Goal: Task Accomplishment & Management: Use online tool/utility

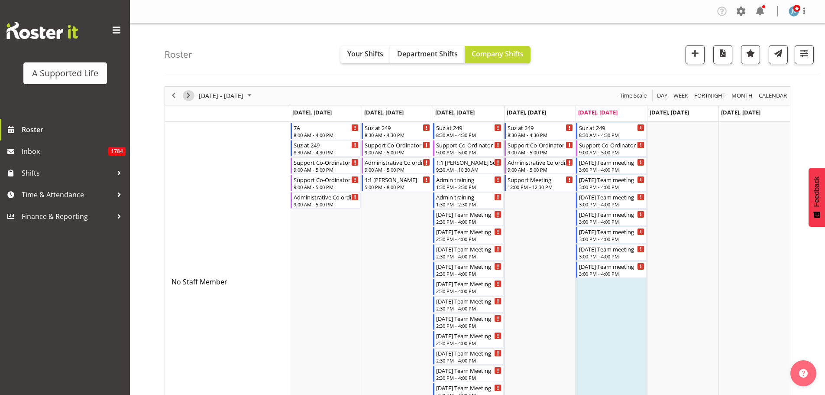
click at [192, 98] on span "Next" at bounding box center [188, 95] width 10 height 11
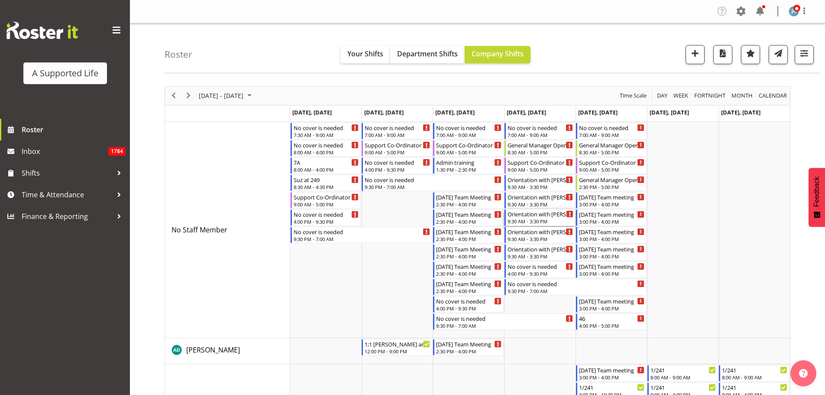
click at [548, 223] on div "9:30 AM - 3:30 PM" at bounding box center [541, 221] width 66 height 7
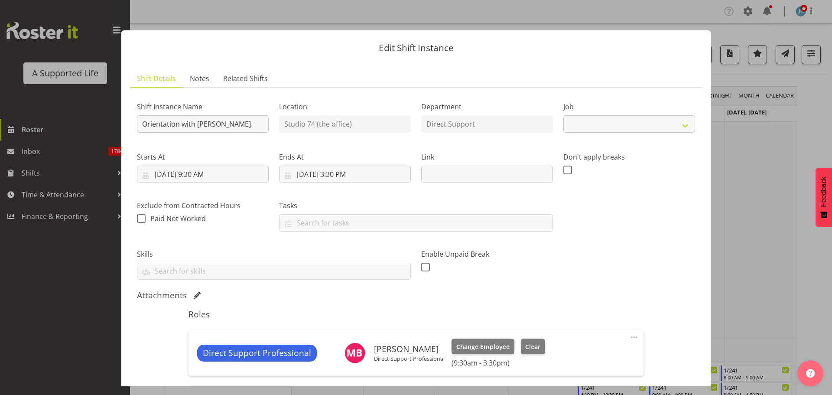
select select "4112"
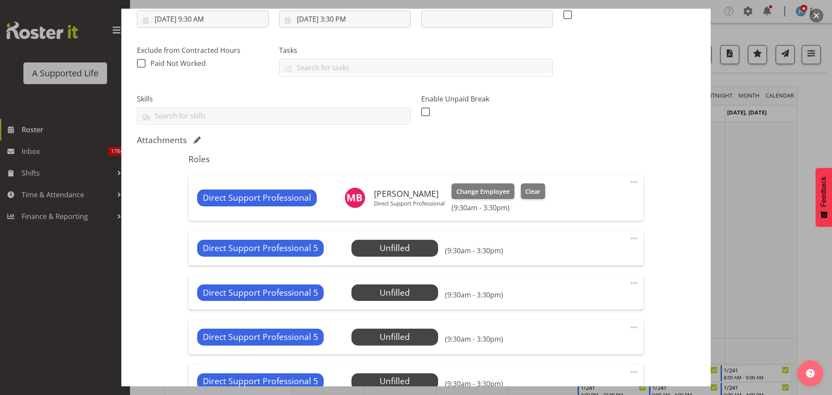
scroll to position [213, 0]
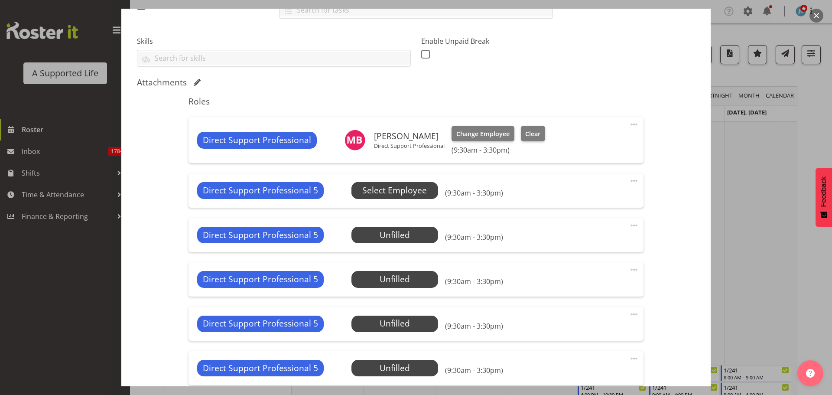
click at [407, 190] on span "Select Employee" at bounding box center [394, 190] width 65 height 13
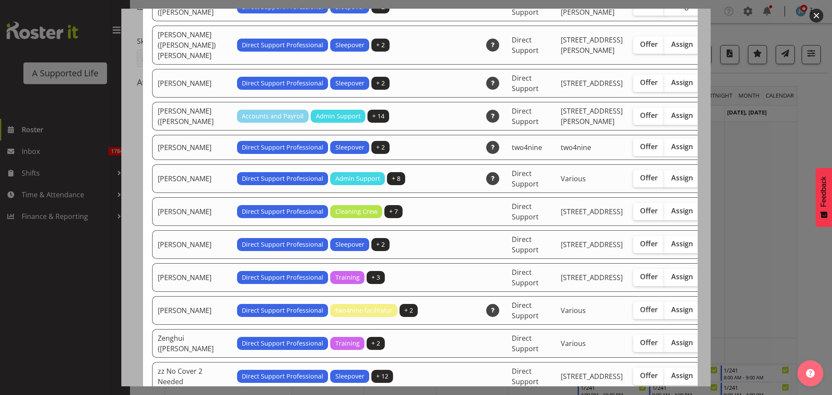
scroll to position [2716, 0]
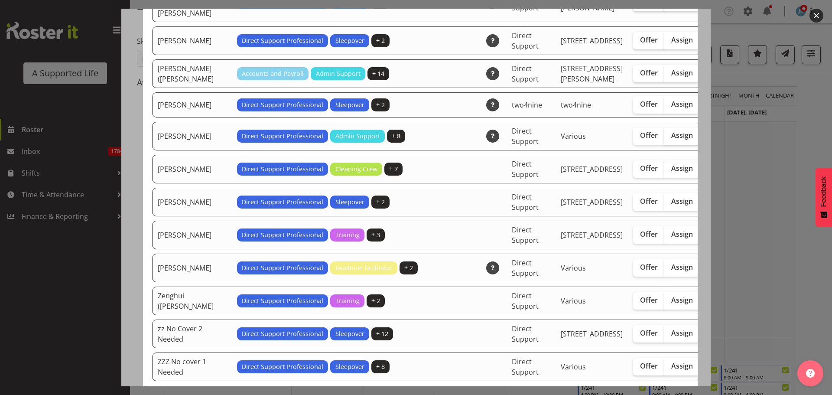
click at [671, 140] on span "Assign" at bounding box center [682, 135] width 22 height 9
click at [664, 138] on input "Assign" at bounding box center [667, 136] width 6 height 6
checkbox input "true"
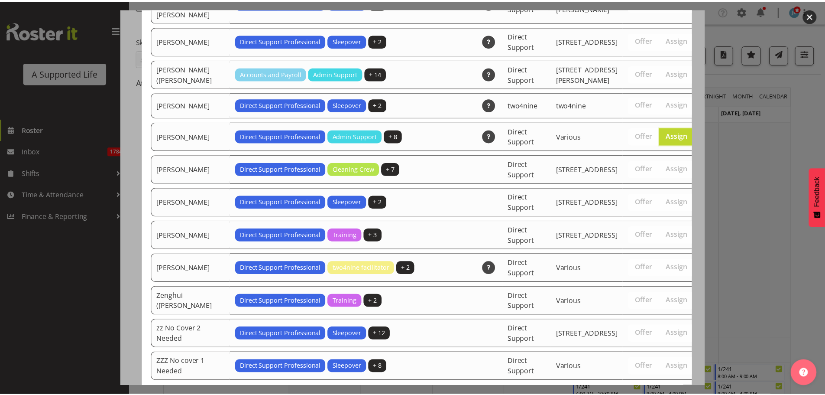
scroll to position [2906, 0]
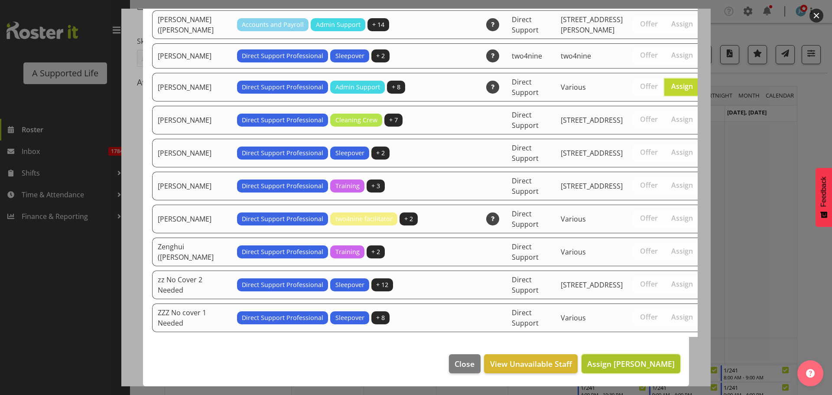
click at [648, 365] on span "Assign Tiana Jensen" at bounding box center [631, 363] width 88 height 10
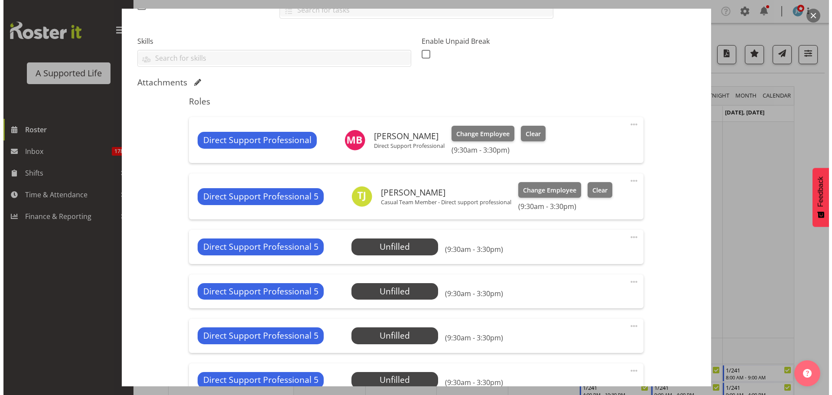
scroll to position [271, 0]
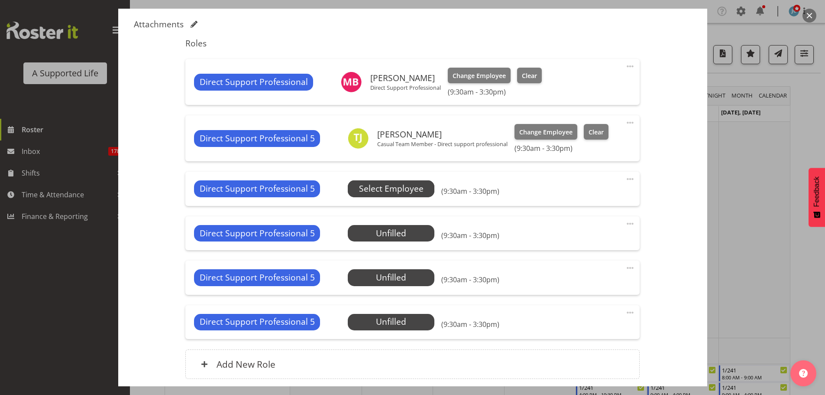
click at [381, 186] on span "Select Employee" at bounding box center [391, 188] width 65 height 13
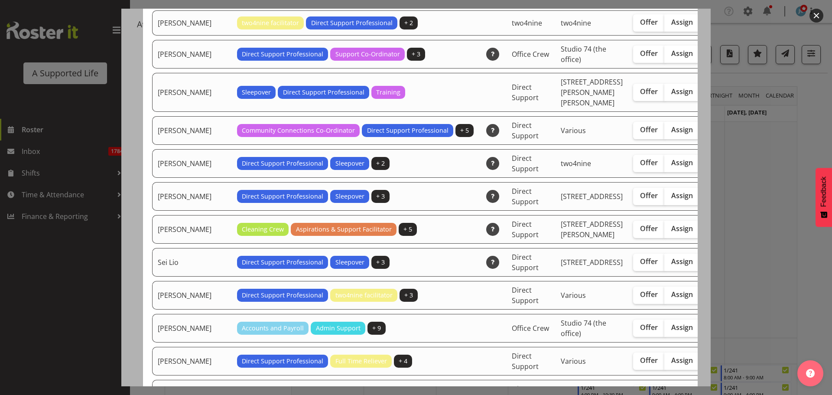
scroll to position [2369, 0]
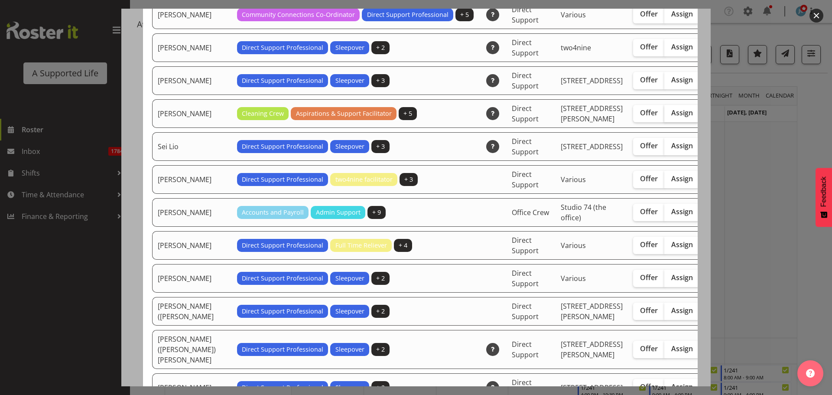
click at [671, 117] on span "Assign" at bounding box center [682, 112] width 22 height 9
click at [664, 116] on input "Assign" at bounding box center [667, 113] width 6 height 6
checkbox input "true"
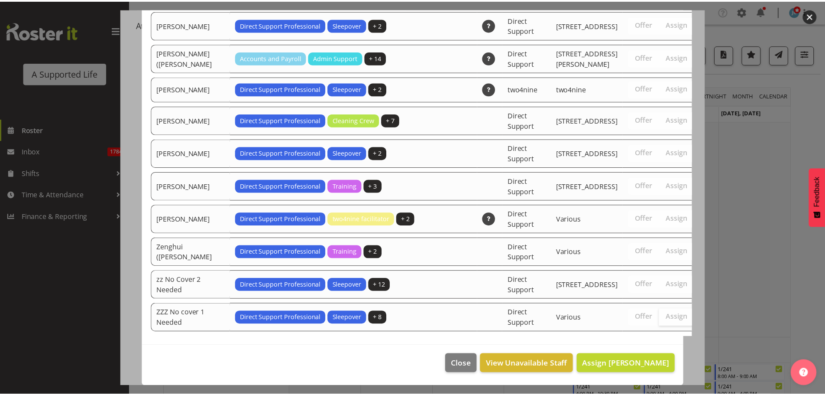
scroll to position [2873, 0]
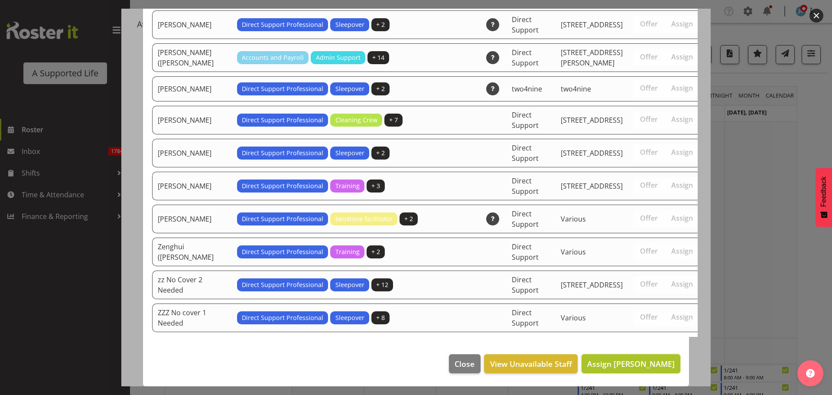
click at [635, 369] on button "Assign Saskia Eckloff" at bounding box center [631, 363] width 99 height 19
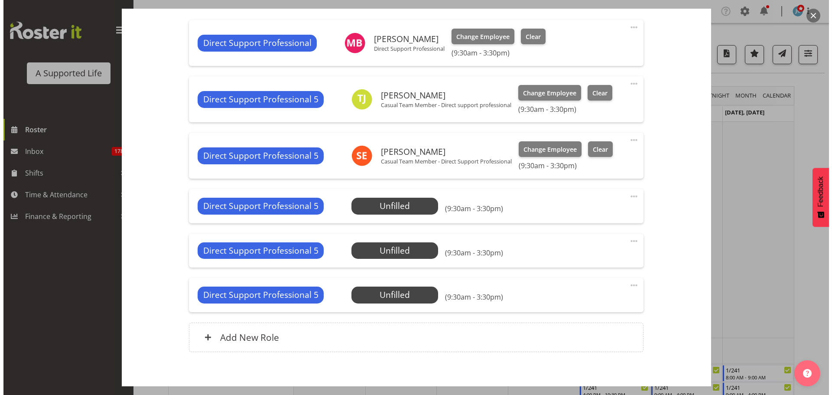
scroll to position [295, 0]
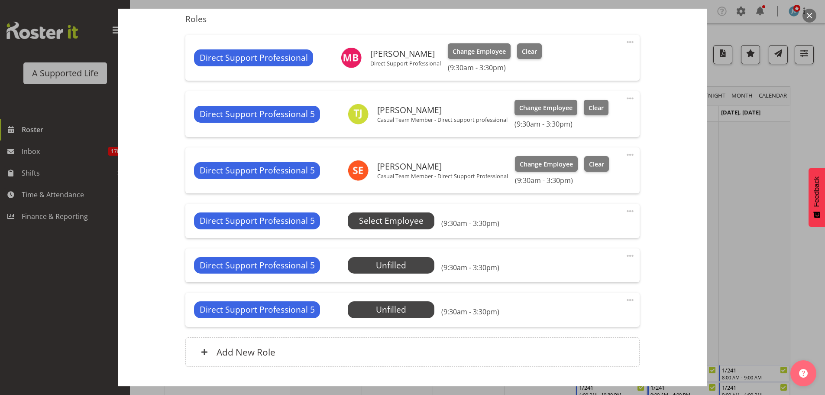
click at [384, 221] on span "Select Employee" at bounding box center [391, 220] width 65 height 13
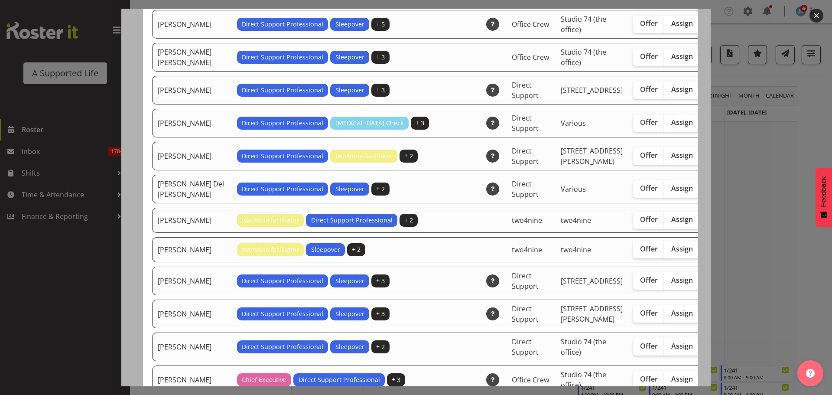
scroll to position [231, 0]
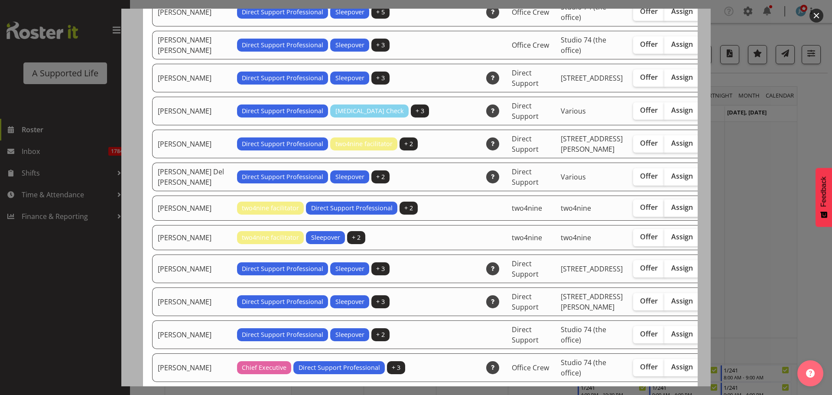
click at [671, 211] on span "Assign" at bounding box center [682, 207] width 22 height 9
click at [664, 210] on input "Assign" at bounding box center [667, 208] width 6 height 6
checkbox input "true"
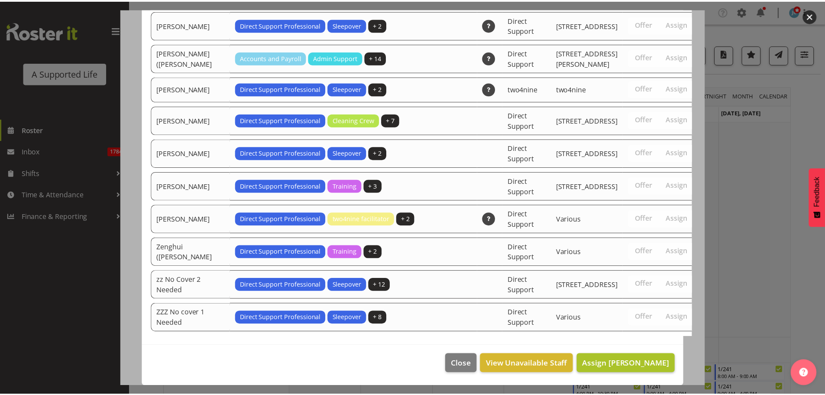
scroll to position [2840, 0]
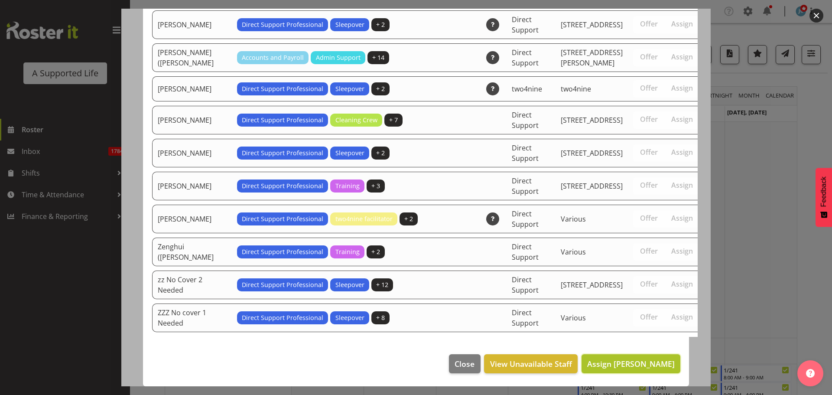
click at [621, 361] on span "Assign Arian Baynes" at bounding box center [631, 363] width 88 height 10
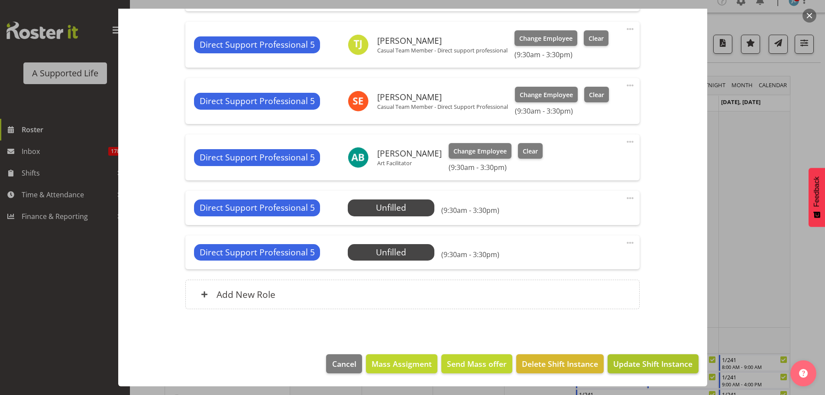
scroll to position [116, 0]
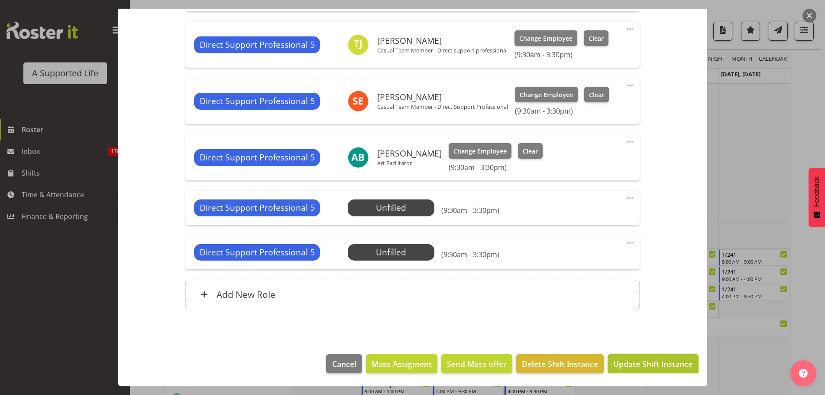
click at [660, 358] on span "Update Shift Instance" at bounding box center [653, 363] width 79 height 11
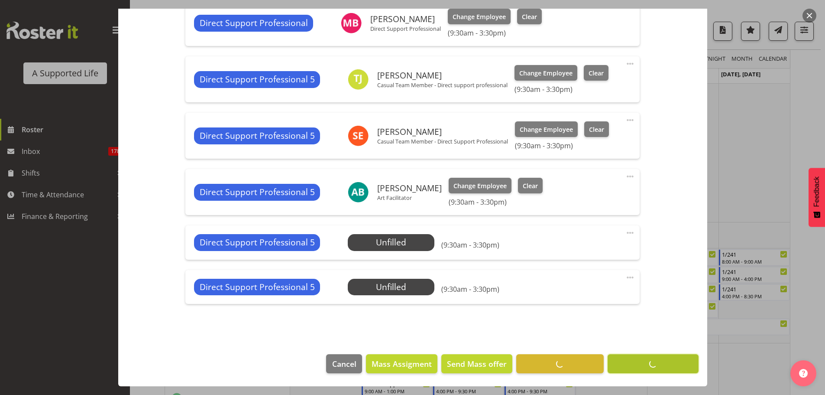
scroll to position [330, 0]
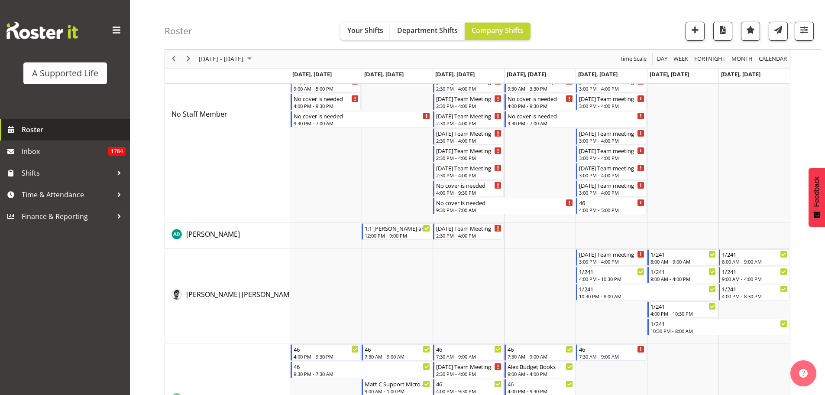
click at [80, 130] on span "Roster" at bounding box center [74, 129] width 104 height 13
